Goal: Find specific page/section: Find specific page/section

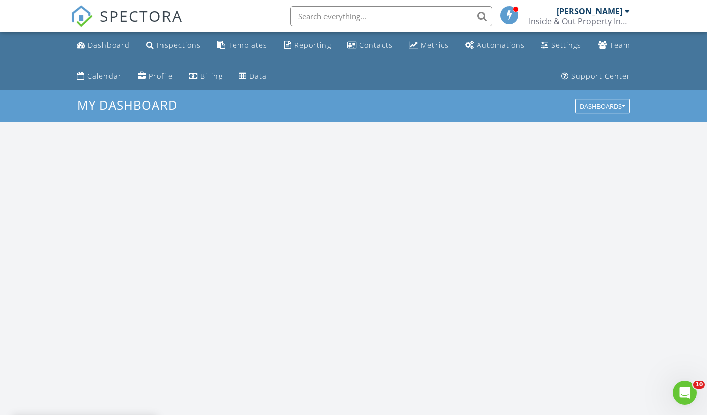
scroll to position [918, 707]
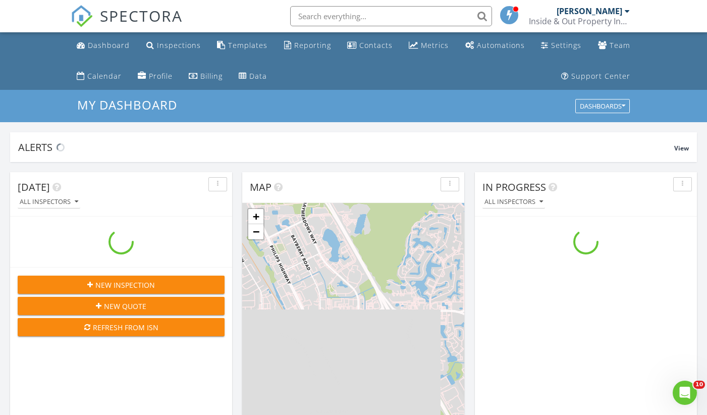
click at [371, 13] on input "text" at bounding box center [391, 16] width 202 height 20
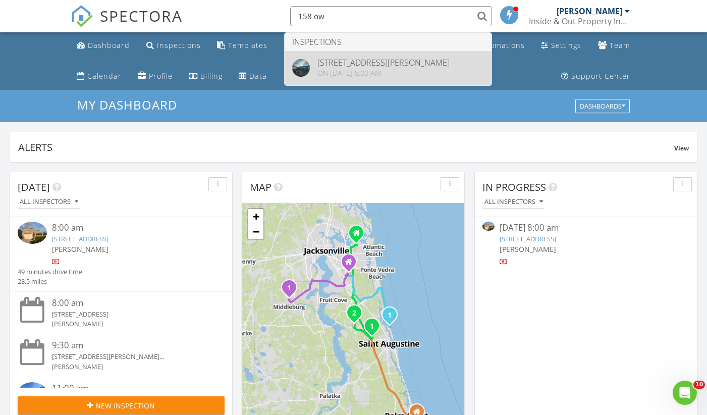
type input "158 ow"
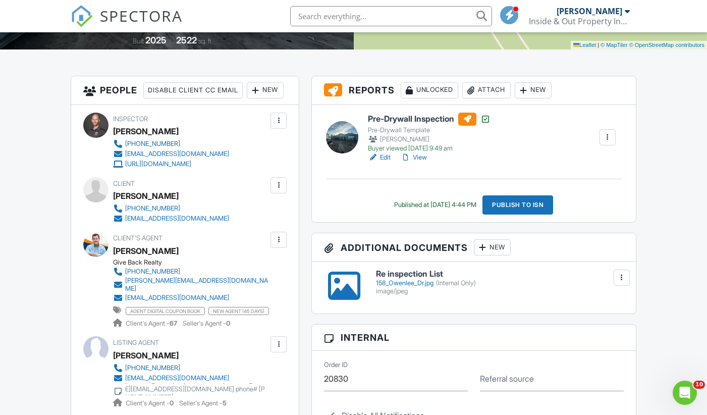
click at [421, 157] on link "View" at bounding box center [413, 157] width 26 height 10
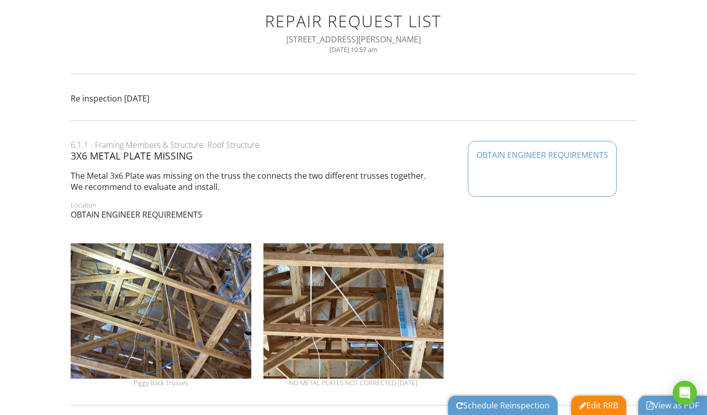
click at [666, 403] on link "View as PDF" at bounding box center [672, 404] width 52 height 11
